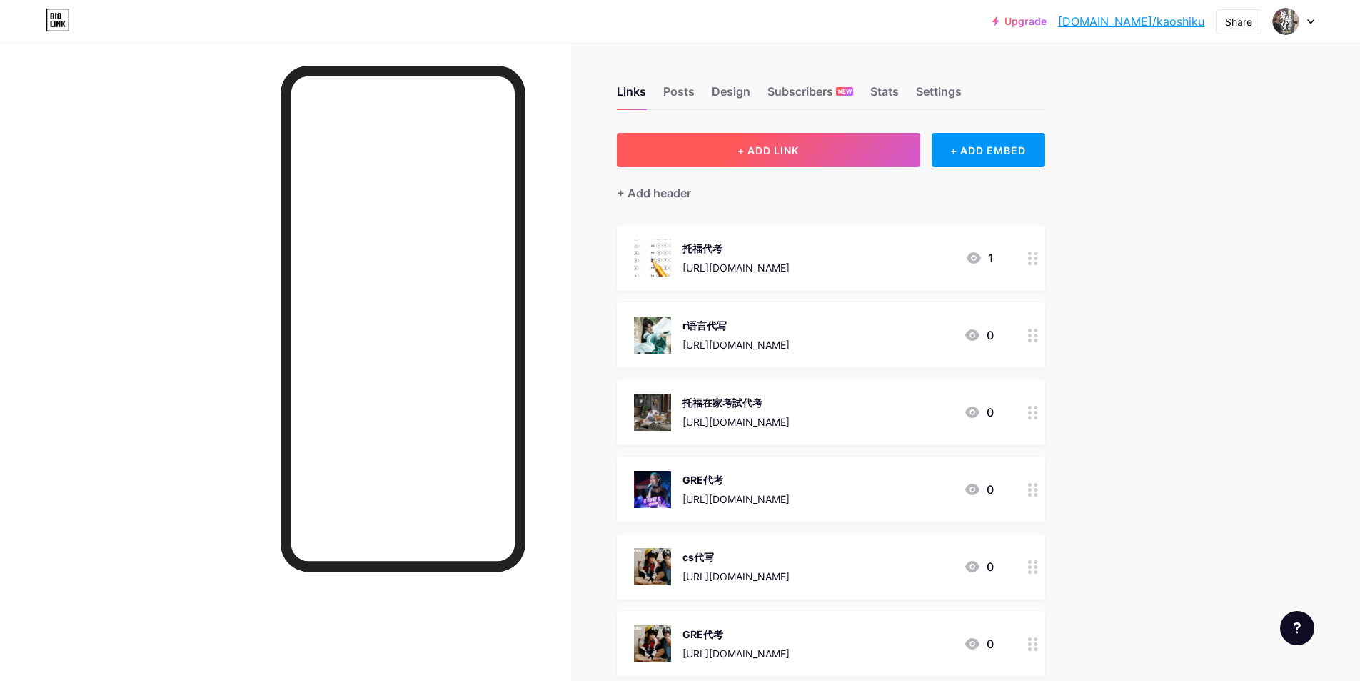
click at [751, 159] on button "+ ADD LINK" at bounding box center [768, 150] width 303 height 34
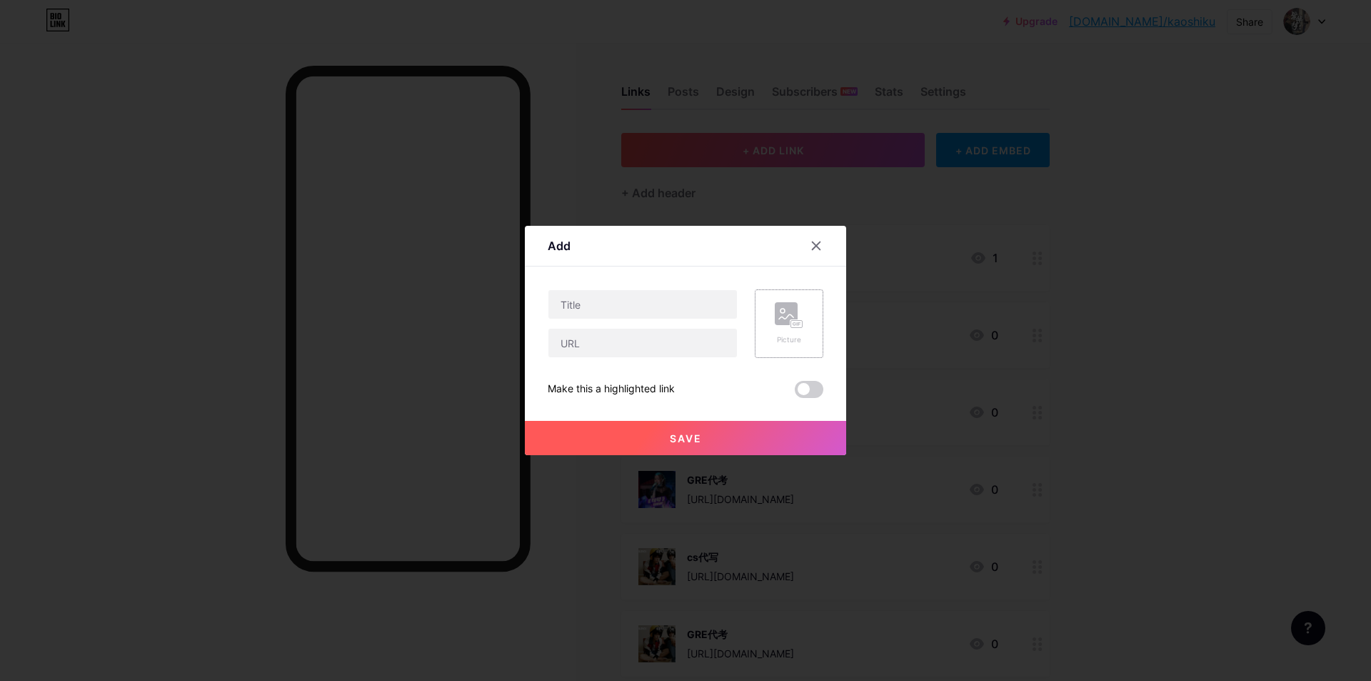
click at [787, 301] on div "Picture" at bounding box center [789, 323] width 69 height 69
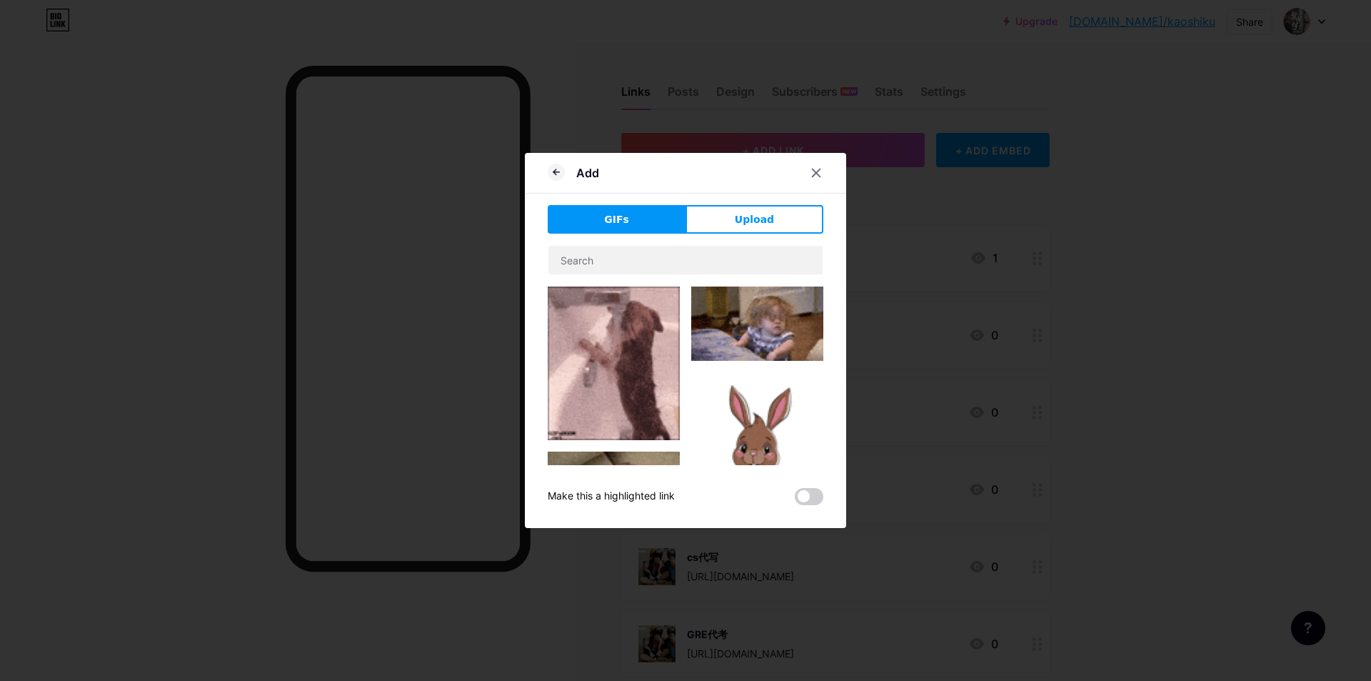
click at [608, 313] on img at bounding box center [614, 363] width 132 height 154
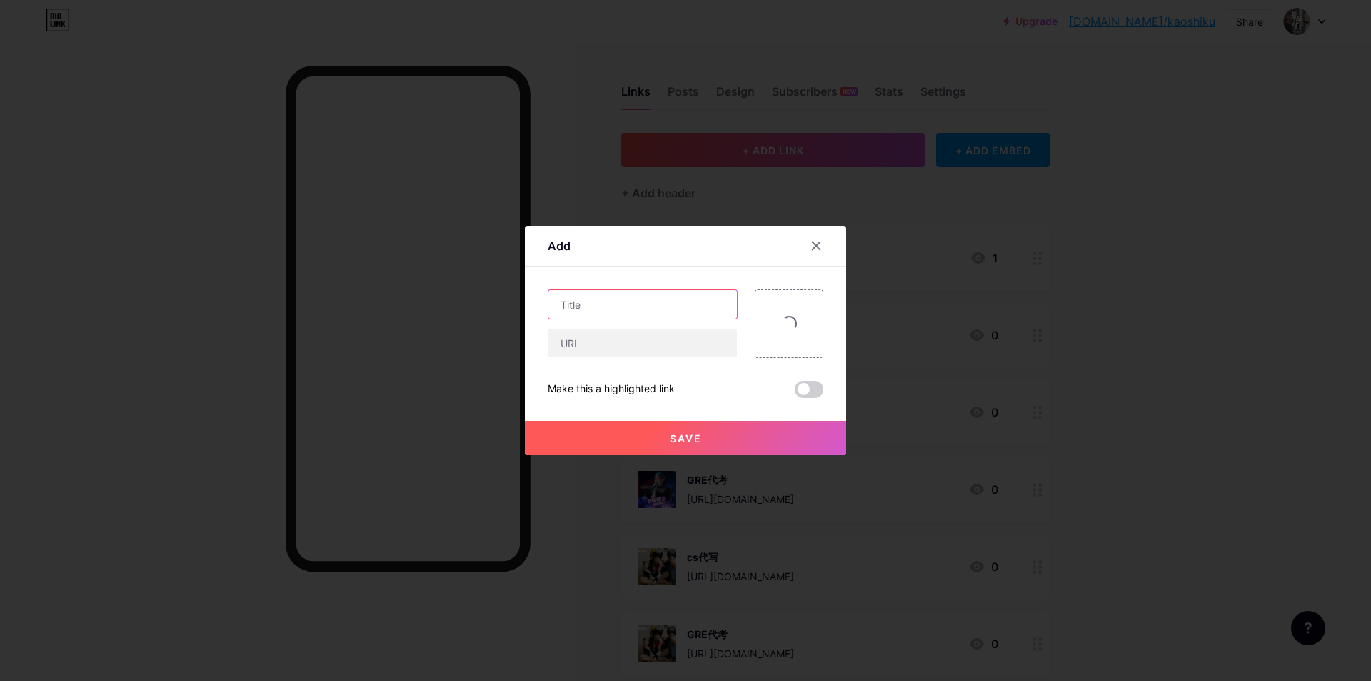
drag, startPoint x: 606, startPoint y: 313, endPoint x: 526, endPoint y: 261, distance: 95.5
click at [606, 313] on input "text" at bounding box center [642, 304] width 189 height 29
paste input "AWS Certified Developer – Associate题库的核心考点是什么？"
type input "AWS Certified Developer – Associate题库的核心考点是什么？"
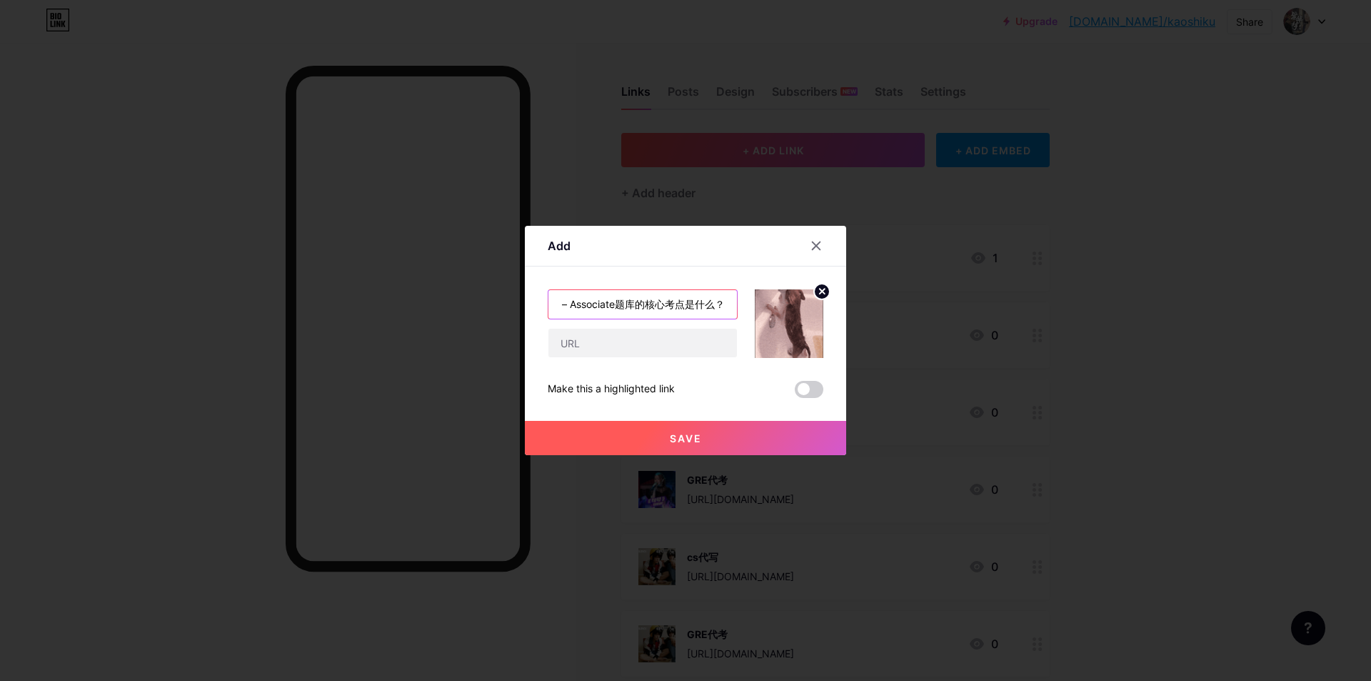
scroll to position [0, 0]
drag, startPoint x: 633, startPoint y: 341, endPoint x: 648, endPoint y: 355, distance: 20.7
click at [635, 342] on input "text" at bounding box center [642, 342] width 189 height 29
paste input "[URL][DOMAIN_NAME]"
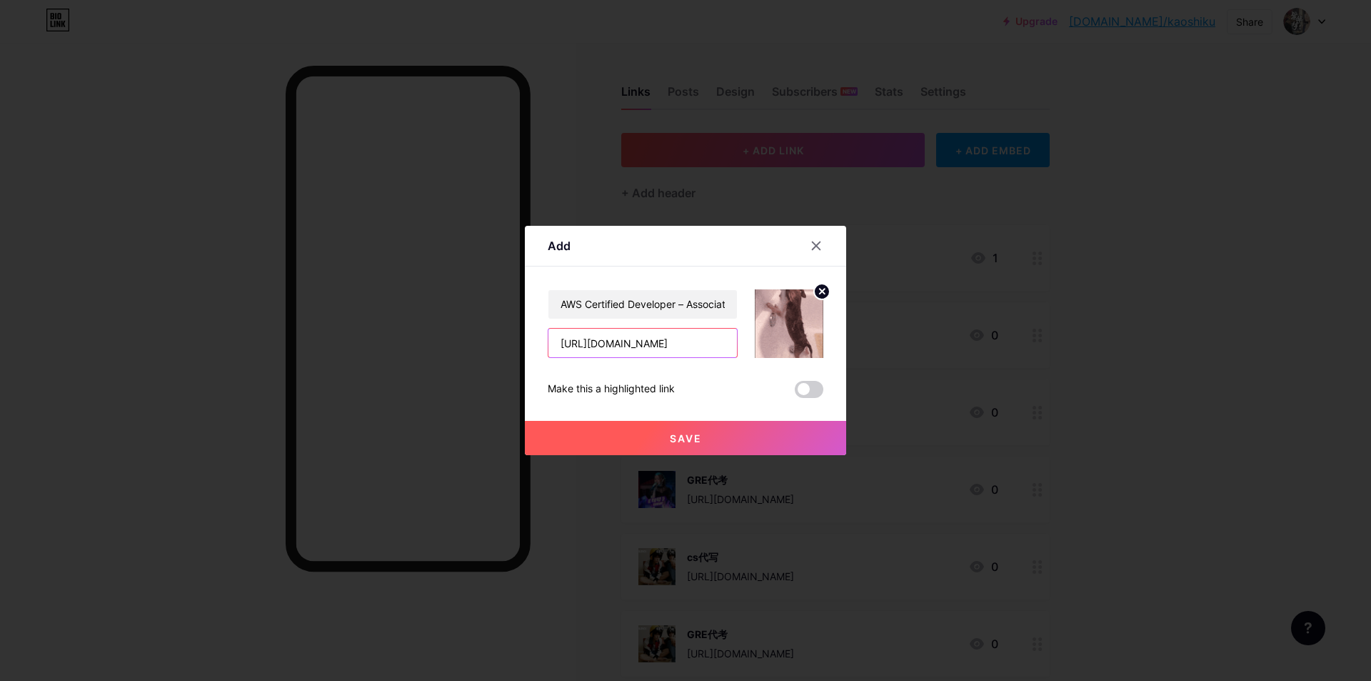
type input "[URL][DOMAIN_NAME]"
click at [660, 450] on button "Save" at bounding box center [685, 438] width 321 height 34
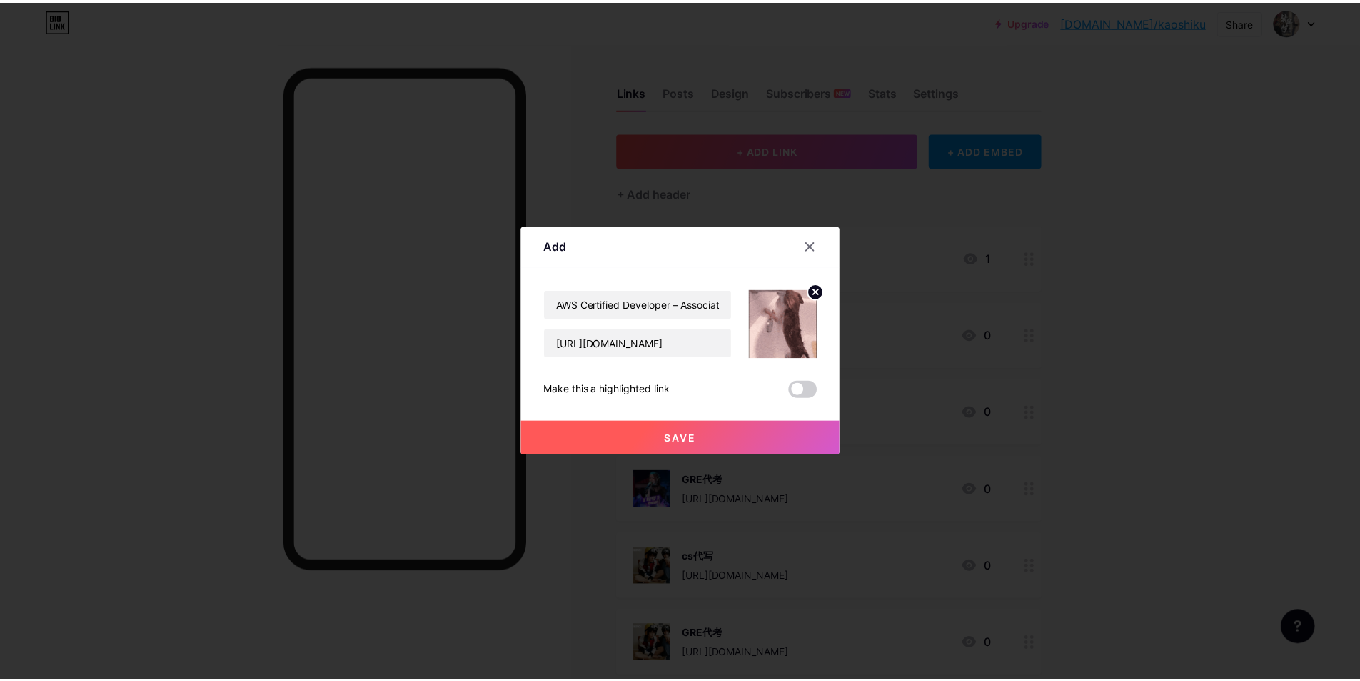
scroll to position [0, 0]
